Goal: Task Accomplishment & Management: Complete application form

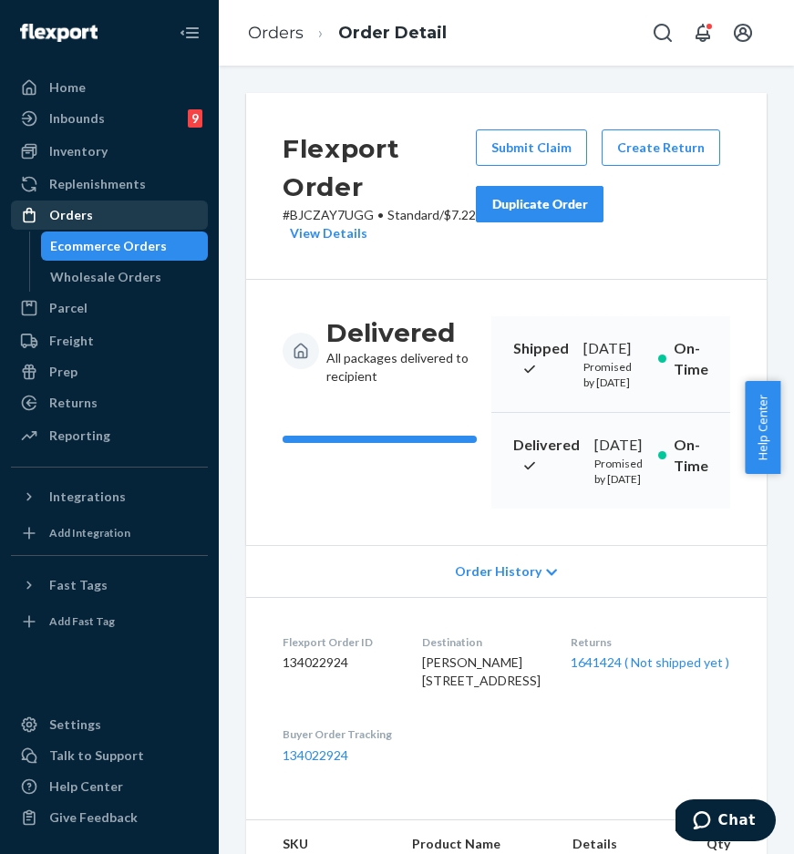
click at [134, 226] on div "Orders" at bounding box center [109, 215] width 193 height 26
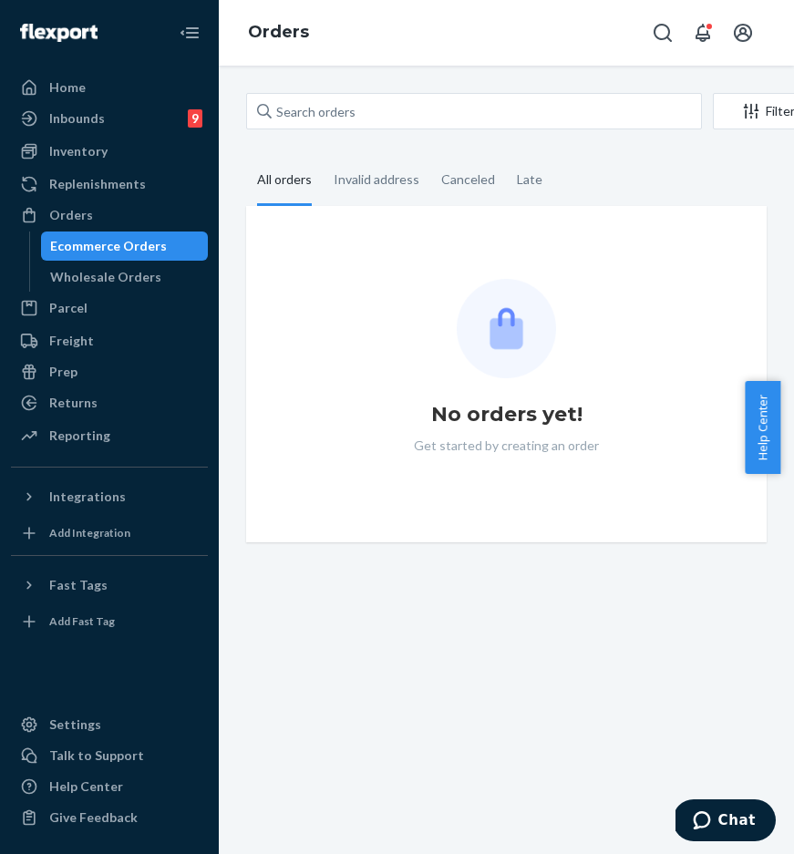
click at [345, 131] on div "Filter Import Orders Create order Ecommerce order Removal order" at bounding box center [506, 113] width 520 height 41
click at [348, 124] on input "text" at bounding box center [474, 111] width 456 height 36
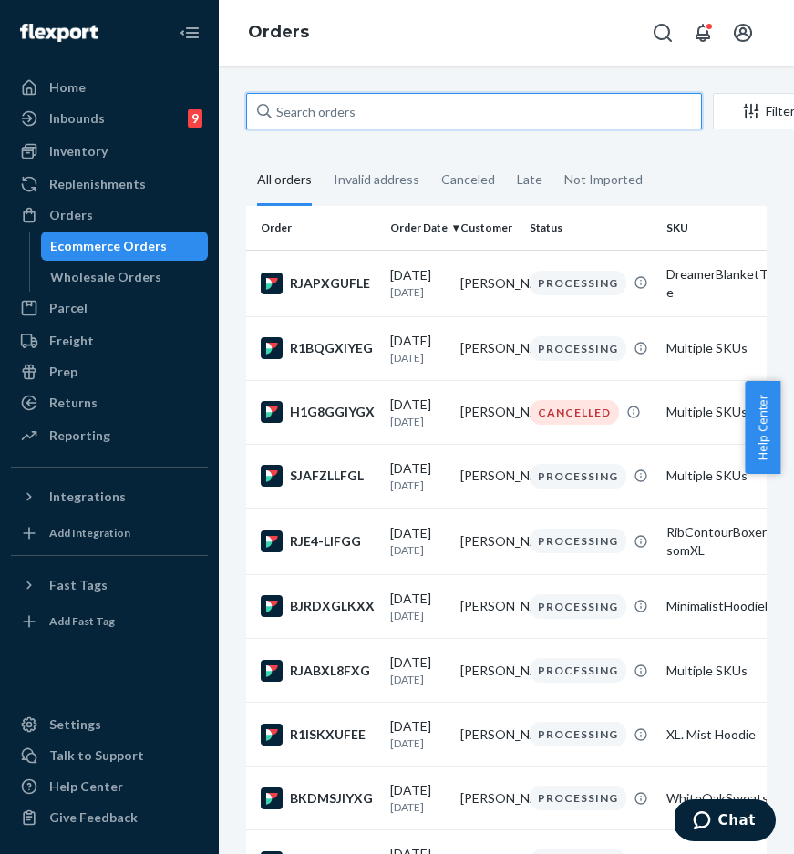
paste input "#254290189"
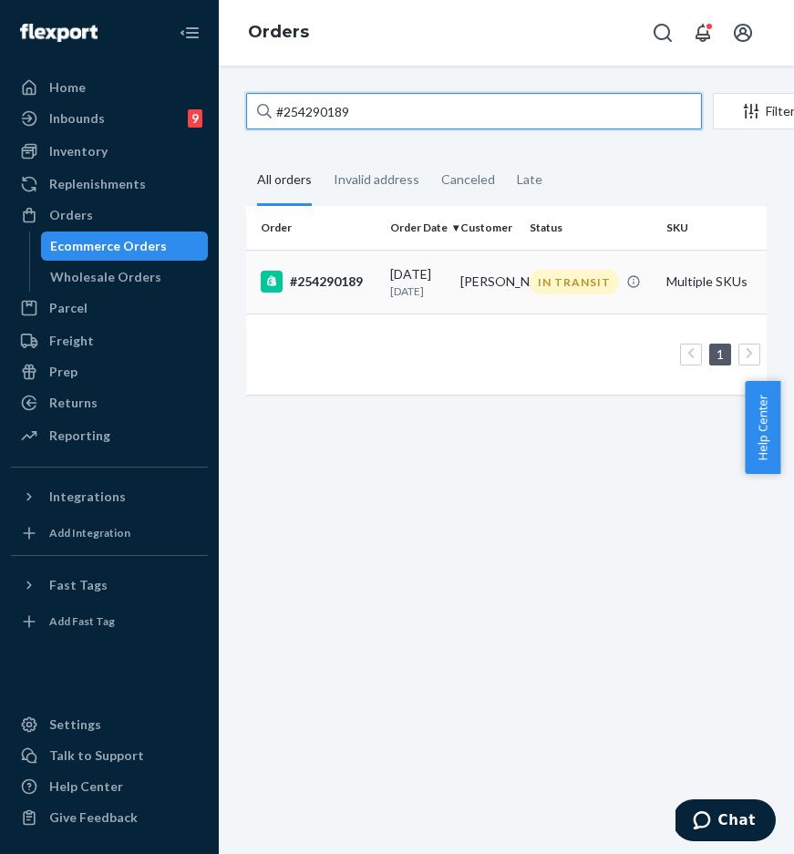
type input "#254290189"
click at [313, 284] on div "#254290189" at bounding box center [318, 282] width 115 height 22
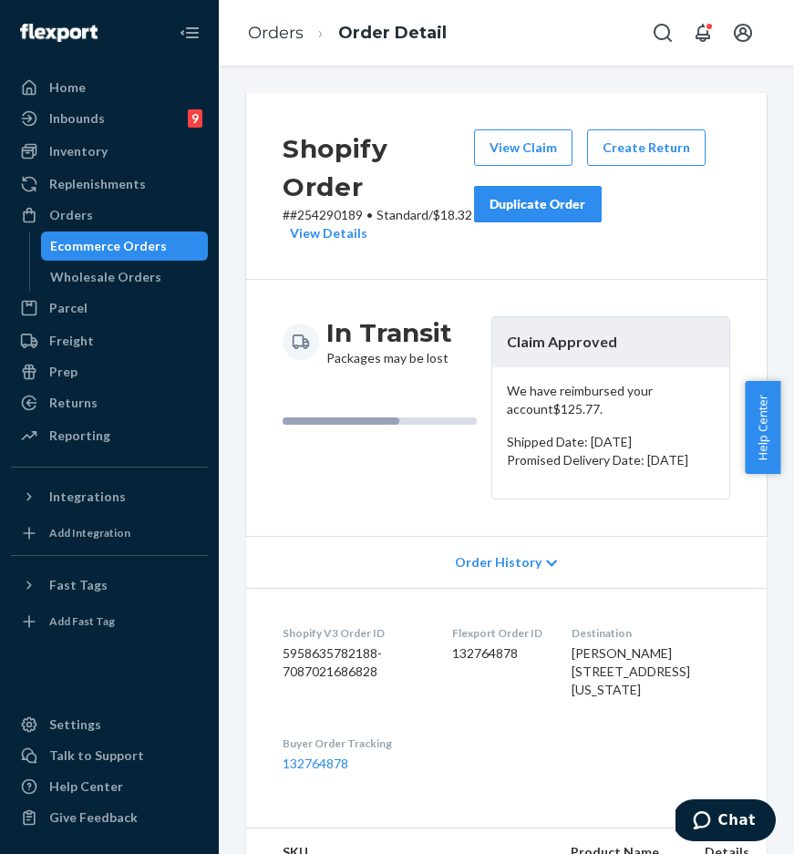
click at [507, 280] on div "In Transit Packages may be lost Claim Approved We have reimbursed your account …" at bounding box center [506, 408] width 520 height 256
click at [557, 212] on div "Duplicate Order" at bounding box center [537, 204] width 97 height 18
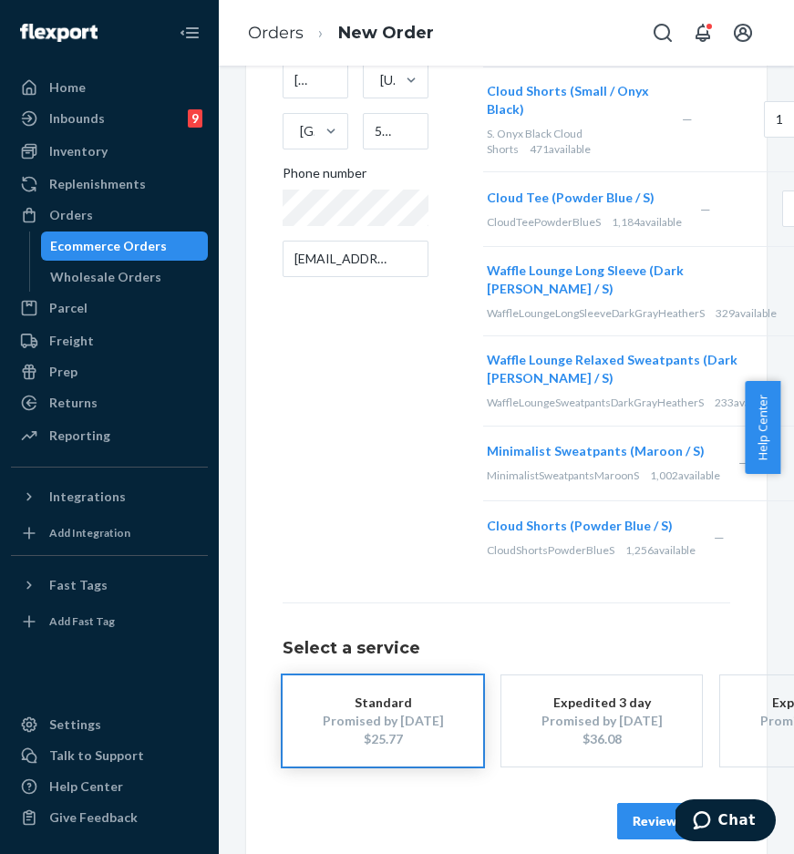
scroll to position [383, 0]
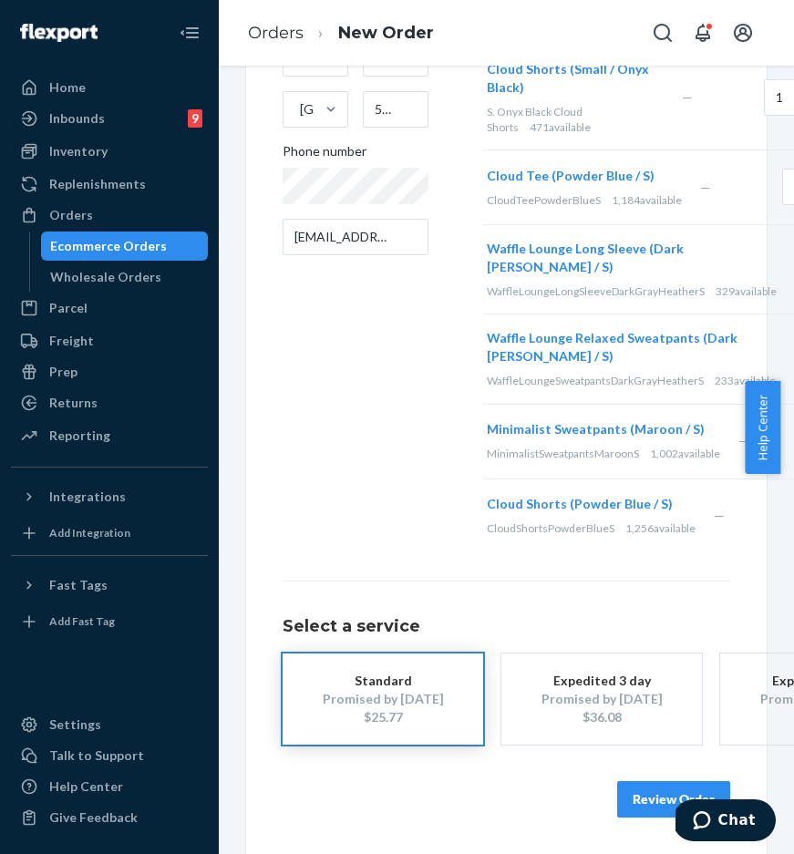
click at [643, 791] on button "Review Order" at bounding box center [673, 799] width 113 height 36
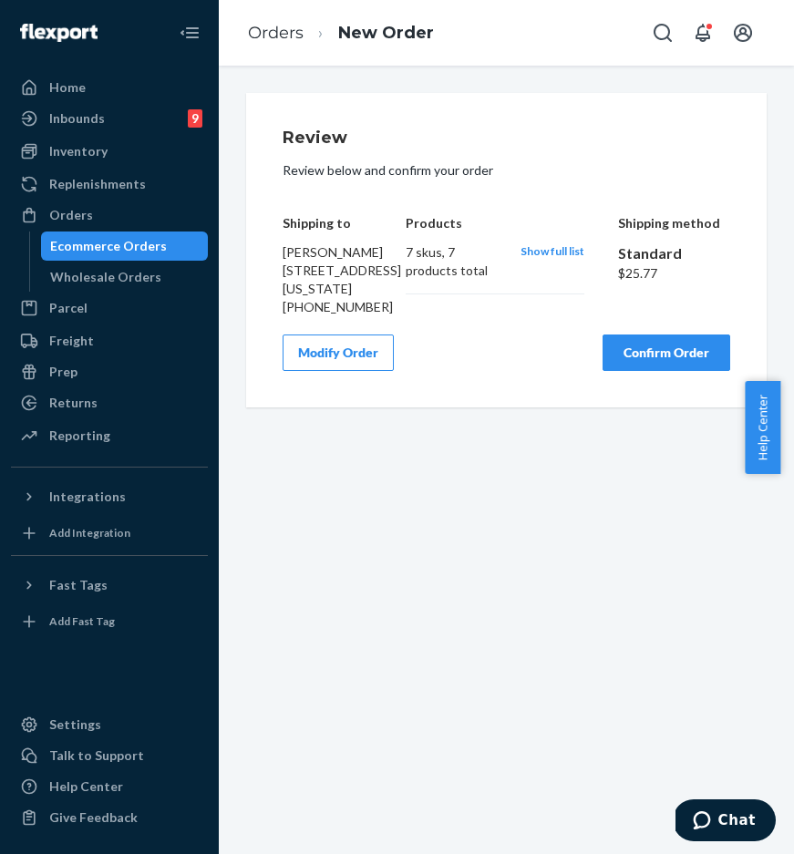
click at [656, 371] on button "Confirm Order" at bounding box center [666, 352] width 128 height 36
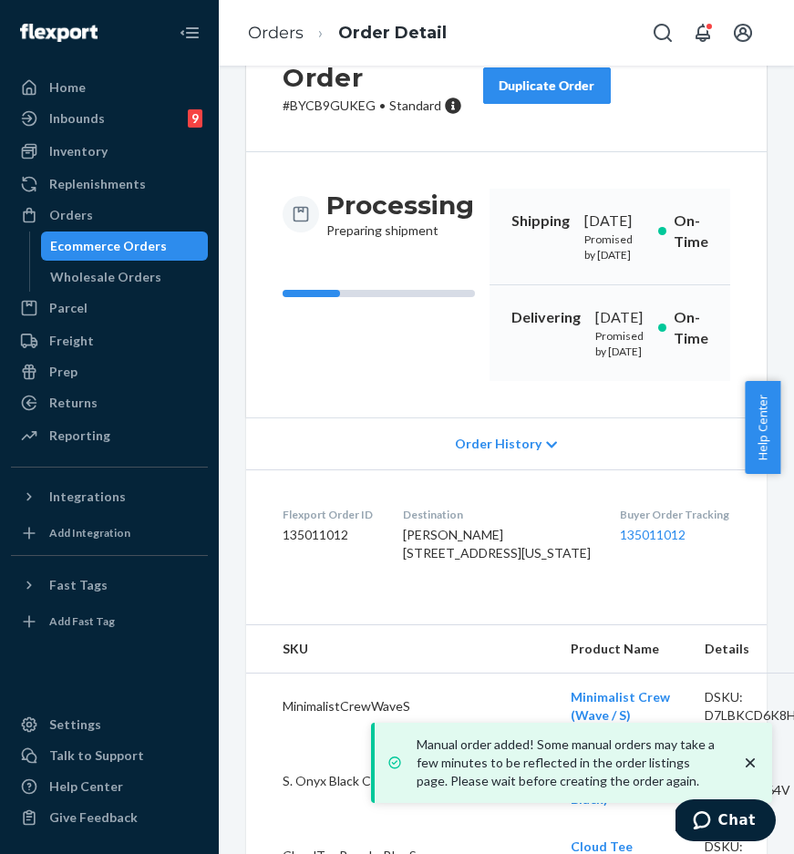
scroll to position [153, 0]
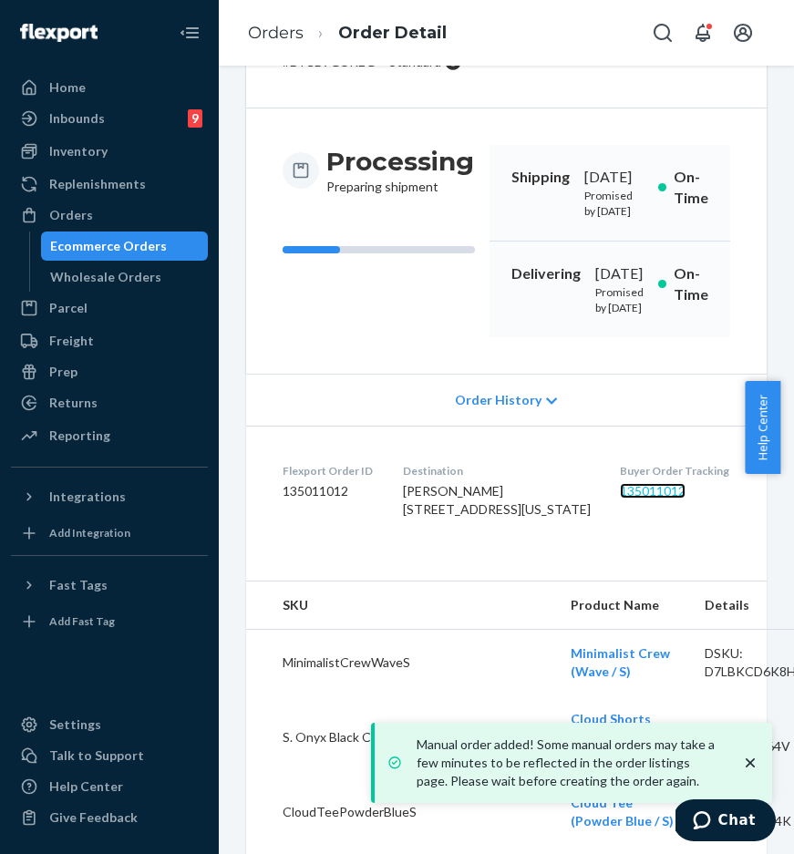
click at [627, 498] on link "135011012" at bounding box center [653, 490] width 66 height 15
click at [636, 526] on div "Buyer Order Tracking 135011012" at bounding box center [675, 494] width 110 height 63
click at [620, 500] on dd "135011012" at bounding box center [675, 491] width 110 height 18
copy link "135011012"
